Goal: Navigation & Orientation: Go to known website

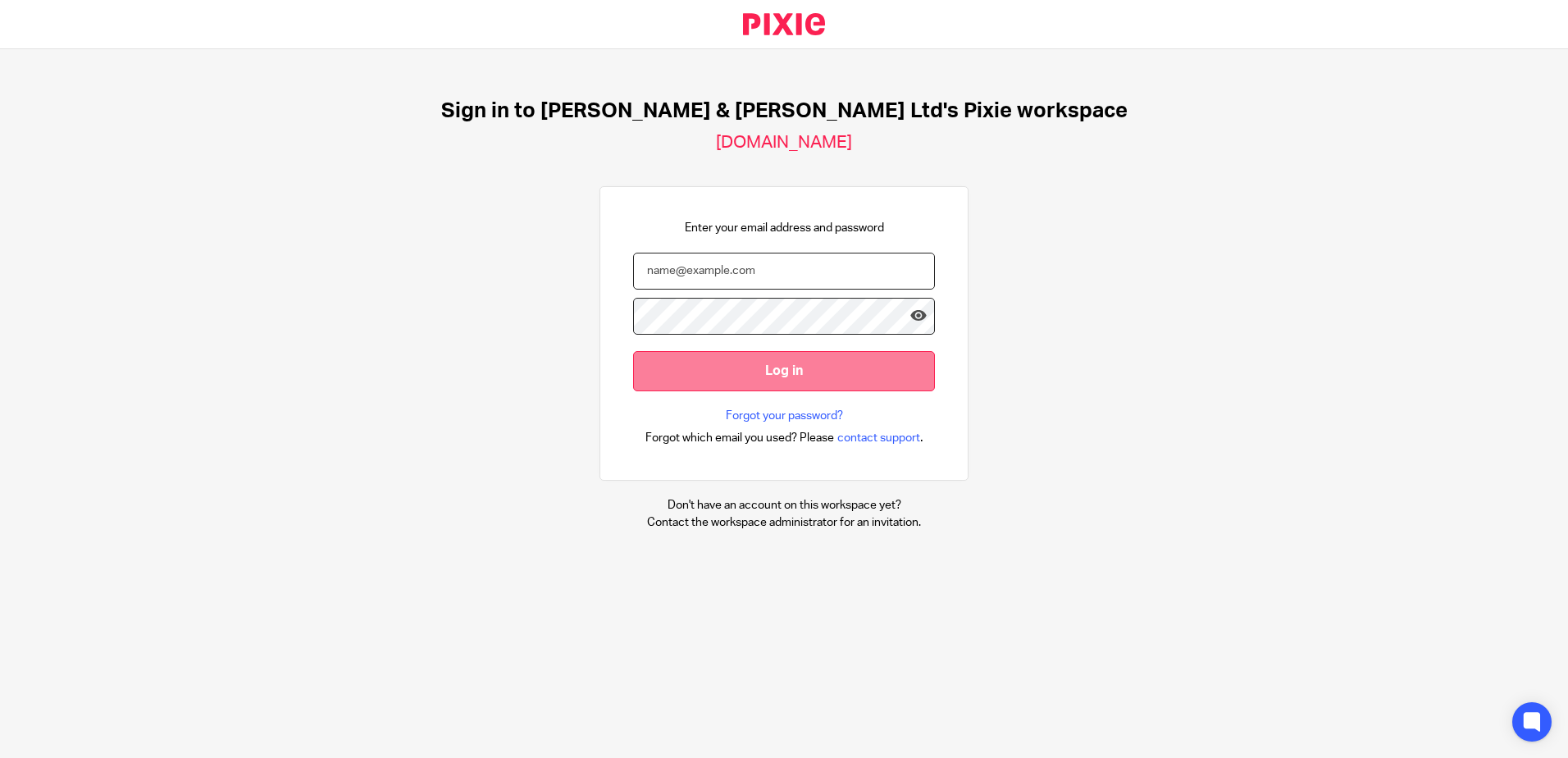
type input "[EMAIL_ADDRESS][PERSON_NAME][DOMAIN_NAME]"
click at [826, 378] on input "Log in" at bounding box center [784, 370] width 302 height 40
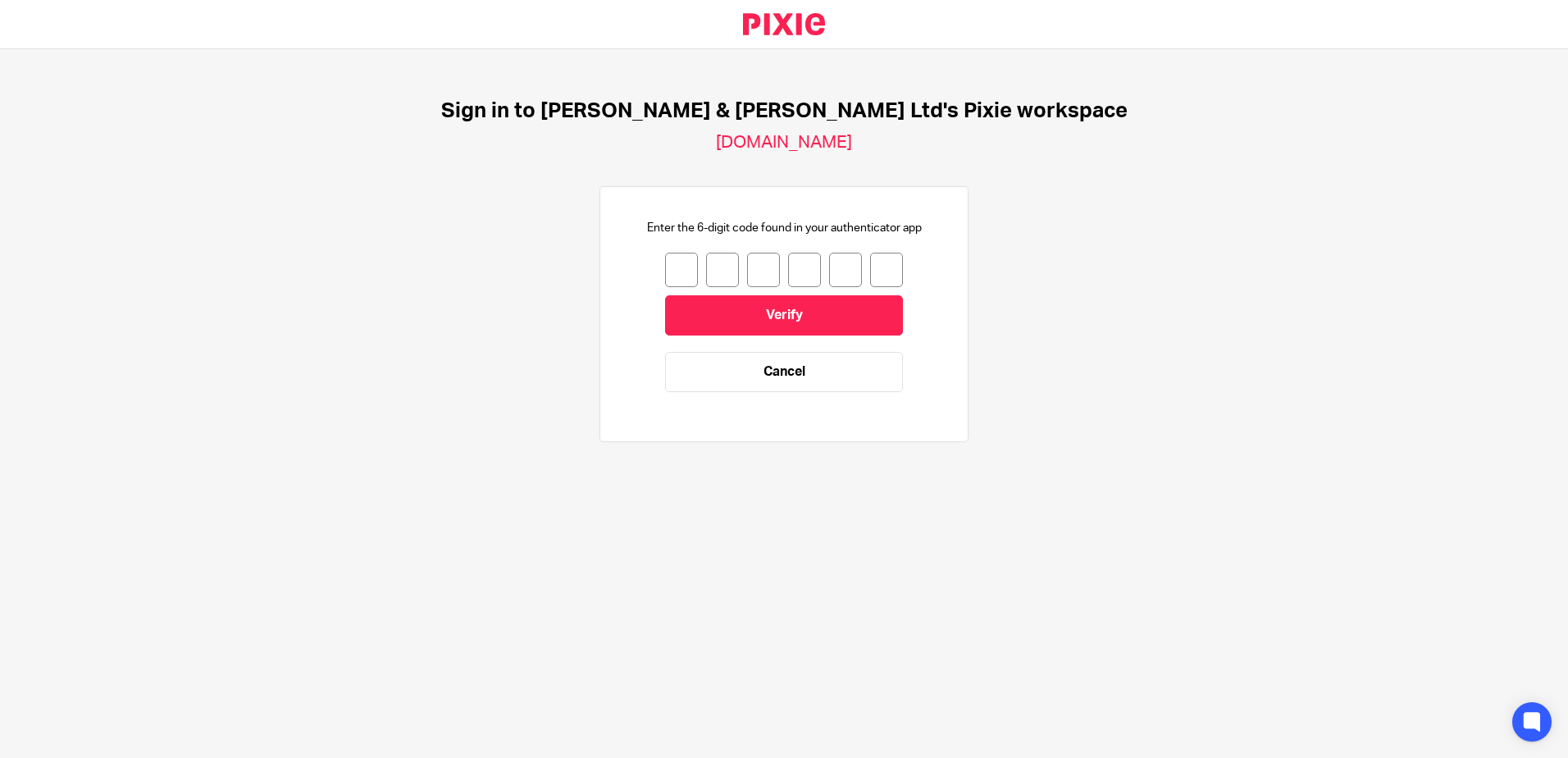
click at [670, 277] on input "number" at bounding box center [682, 270] width 33 height 35
type input "5"
type input "0"
type input "9"
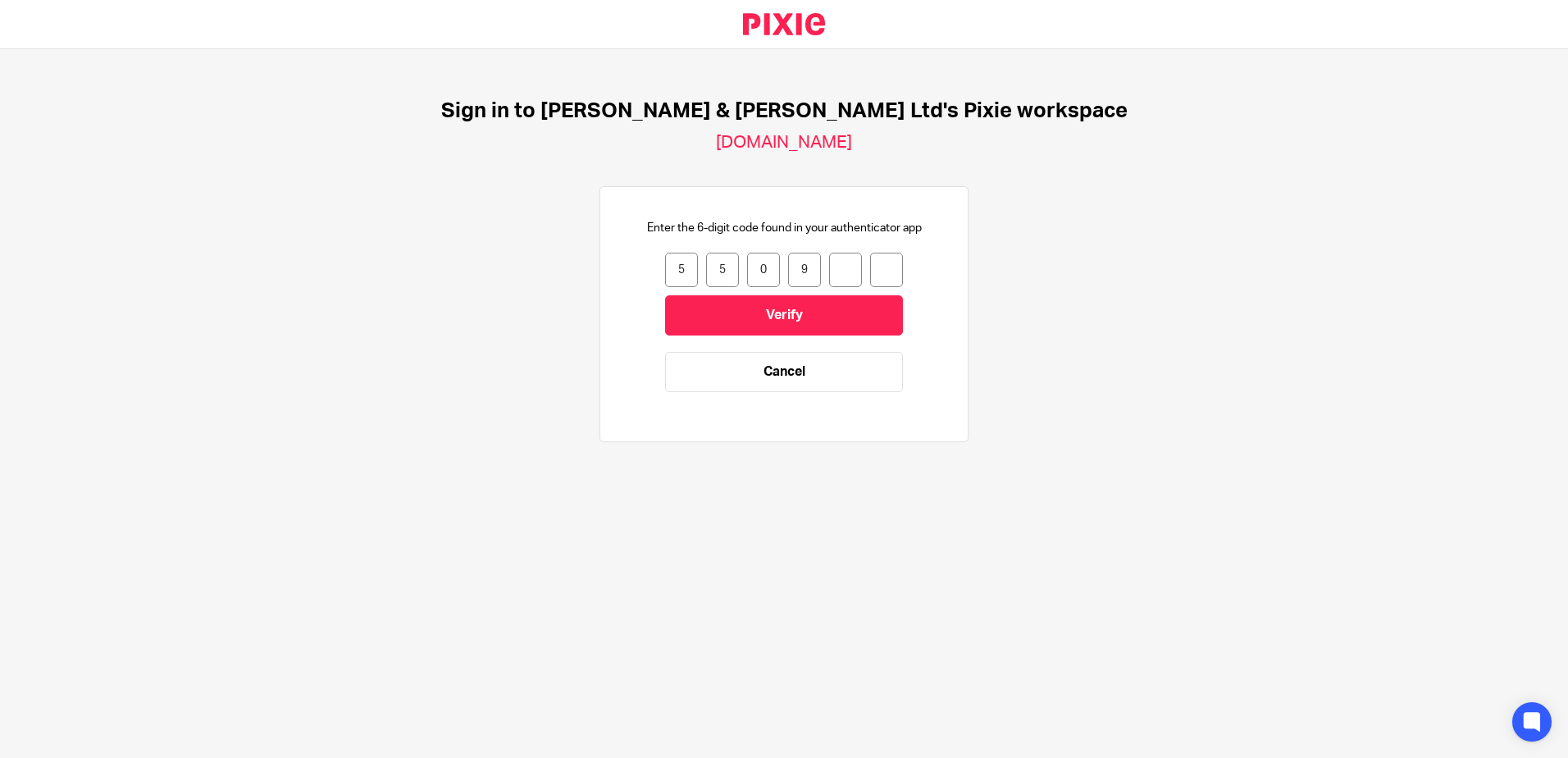
type input "7"
type input "3"
click at [718, 308] on input "Verify" at bounding box center [784, 315] width 238 height 40
